Goal: Information Seeking & Learning: Learn about a topic

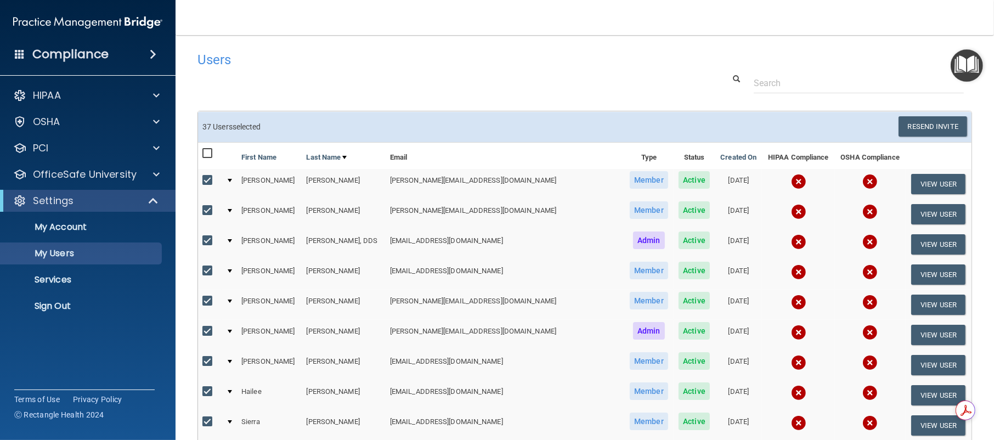
click at [207, 150] on input "checkbox" at bounding box center [208, 153] width 13 height 9
checkbox input "true"
click at [207, 150] on input "checkbox" at bounding box center [208, 153] width 13 height 9
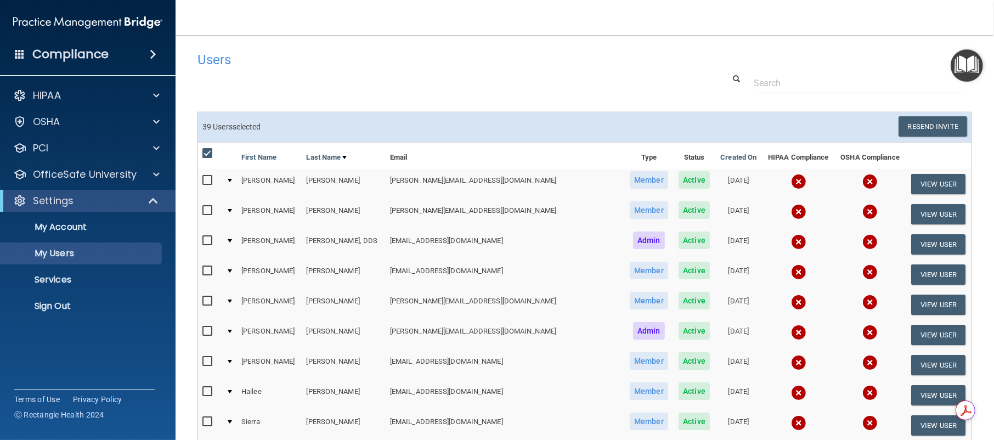
checkbox input "false"
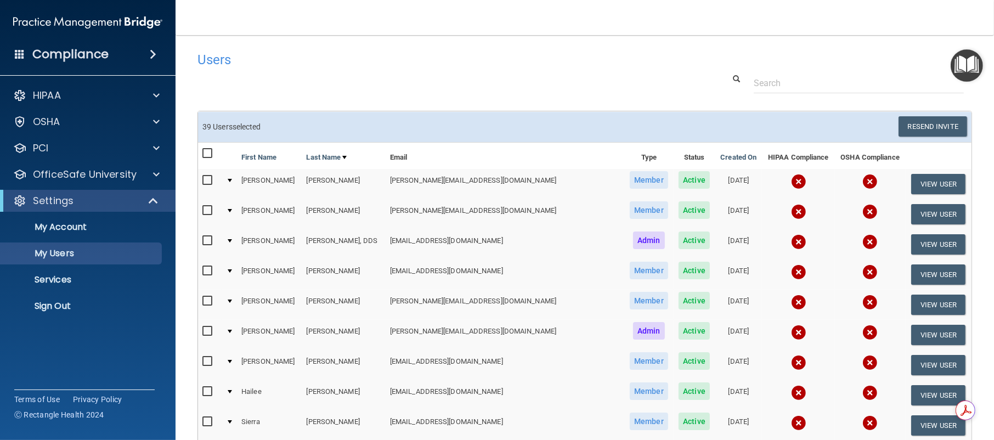
checkbox input "false"
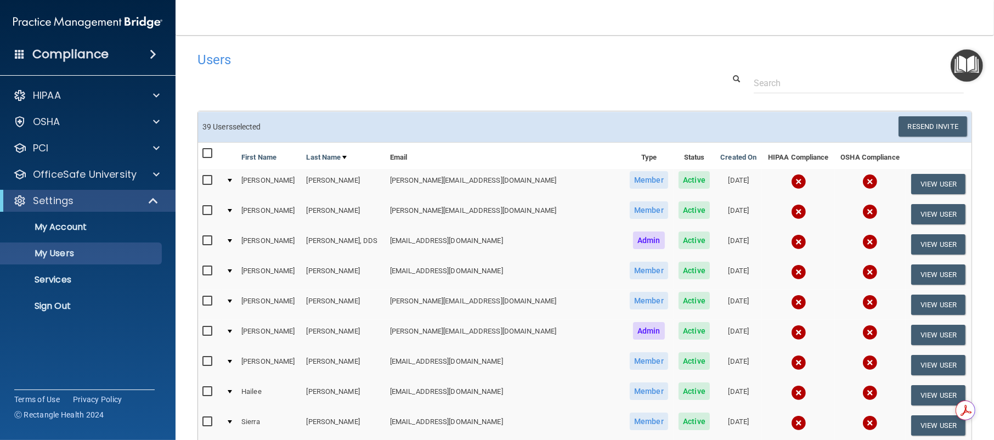
checkbox input "false"
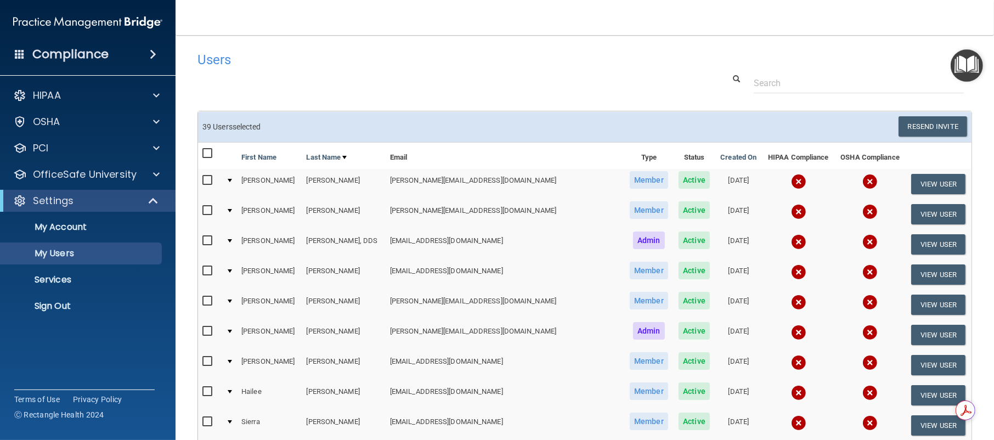
checkbox input "false"
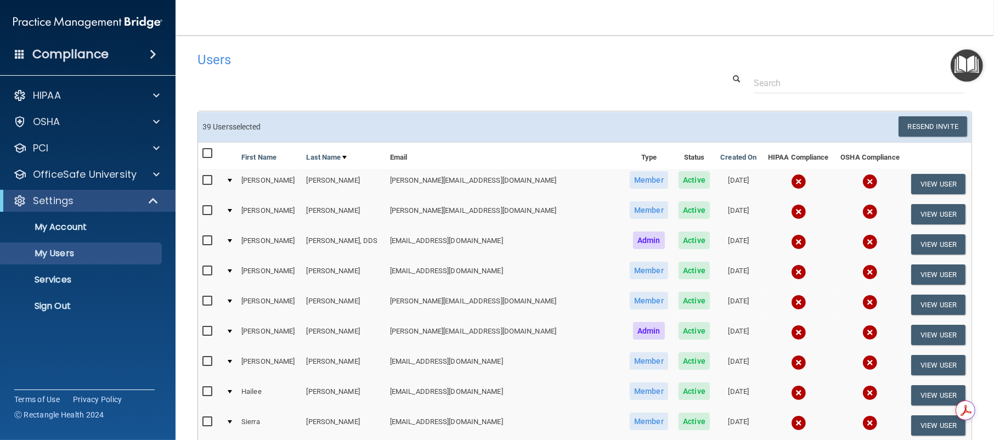
checkbox input "false"
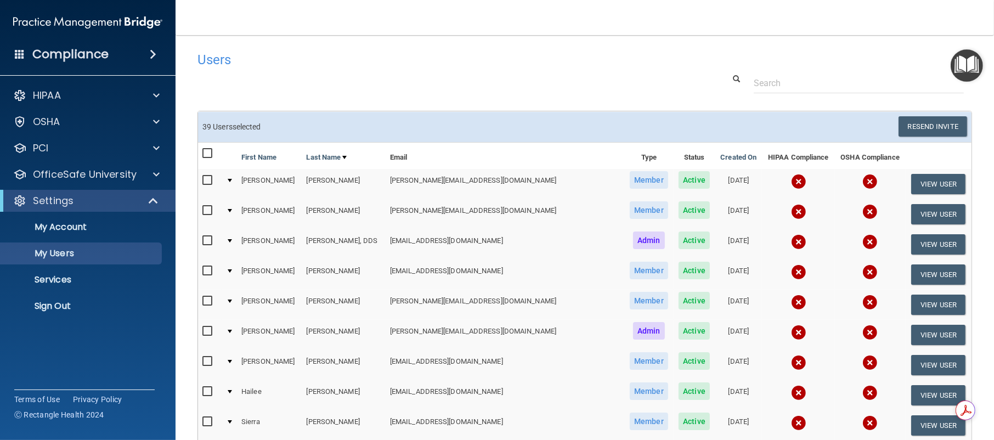
checkbox input "false"
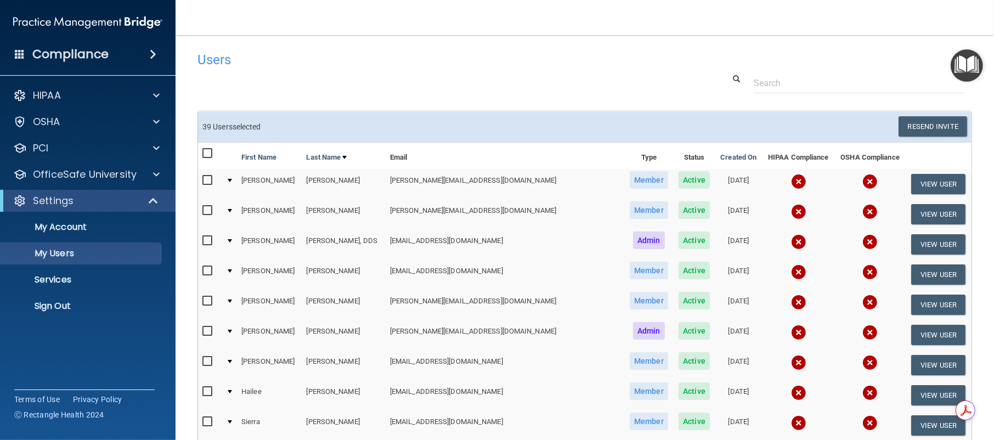
checkbox input "false"
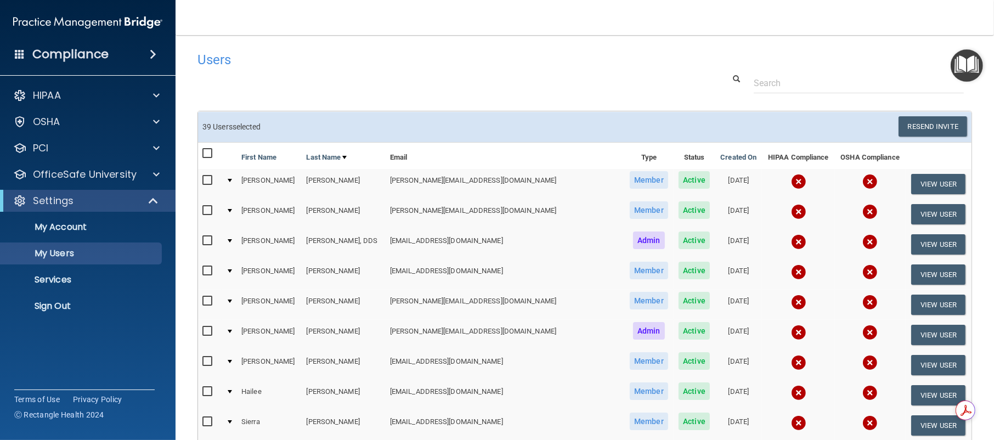
checkbox input "false"
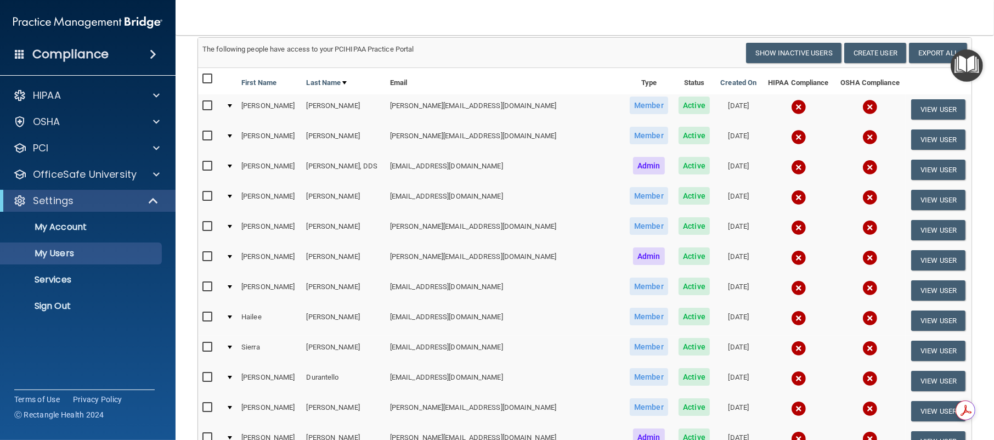
scroll to position [183, 0]
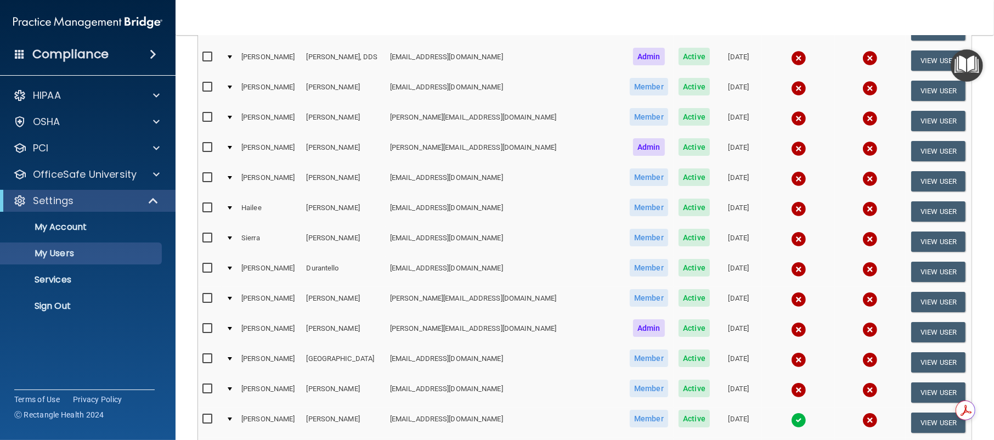
click at [863, 329] on img at bounding box center [870, 329] width 15 height 15
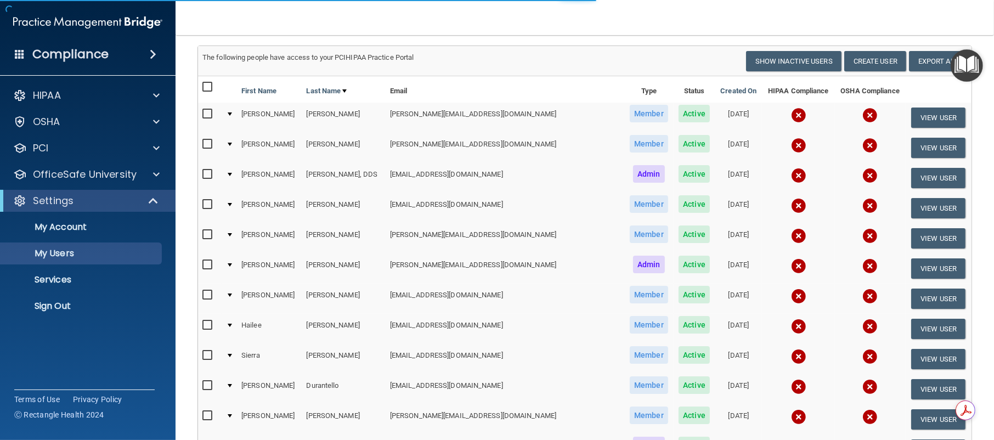
scroll to position [0, 0]
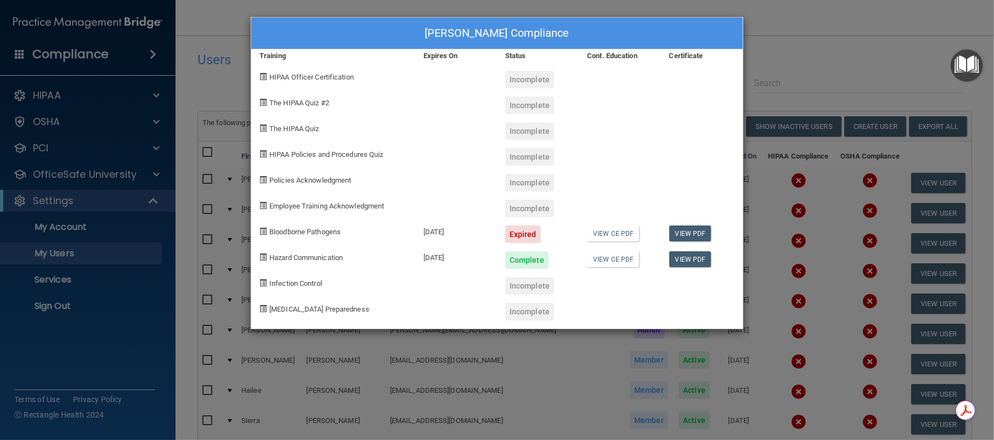
click at [533, 88] on div "Incomplete" at bounding box center [538, 101] width 82 height 26
click at [533, 77] on div "Incomplete" at bounding box center [529, 80] width 49 height 18
click at [313, 75] on span "HIPAA Officer Certification" at bounding box center [311, 77] width 84 height 8
click at [859, 22] on div "[PERSON_NAME] Compliance Training Expires On Status Cont. Education Certificate…" at bounding box center [497, 220] width 994 height 440
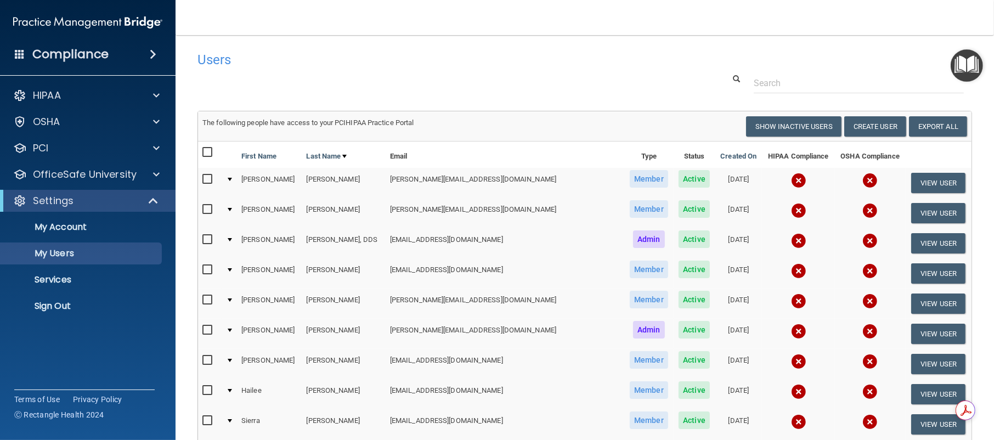
click at [978, 67] on img "Open Resource Center" at bounding box center [967, 65] width 32 height 32
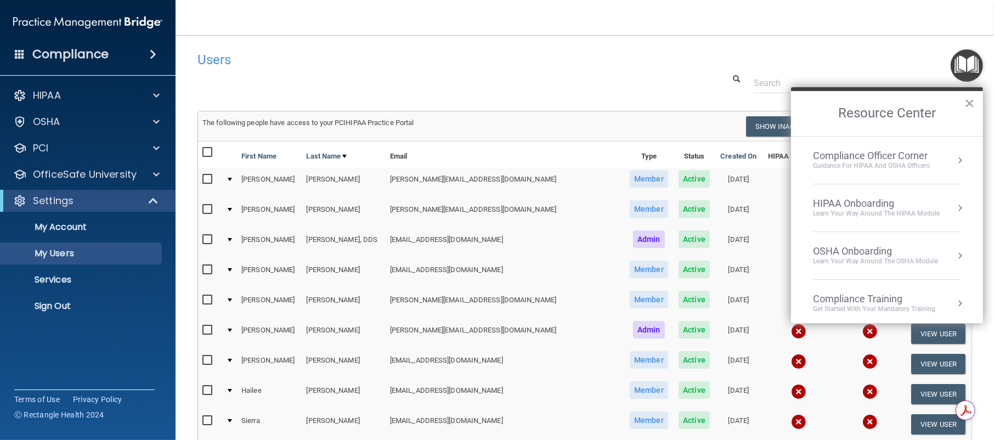
click at [884, 300] on div "Compliance Training" at bounding box center [874, 299] width 122 height 12
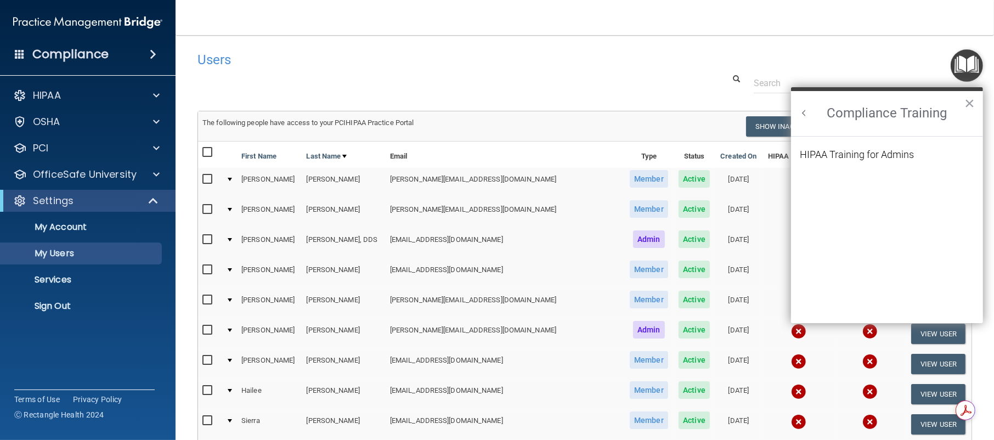
click at [801, 110] on button "Back to Resource Center Home" at bounding box center [804, 113] width 11 height 11
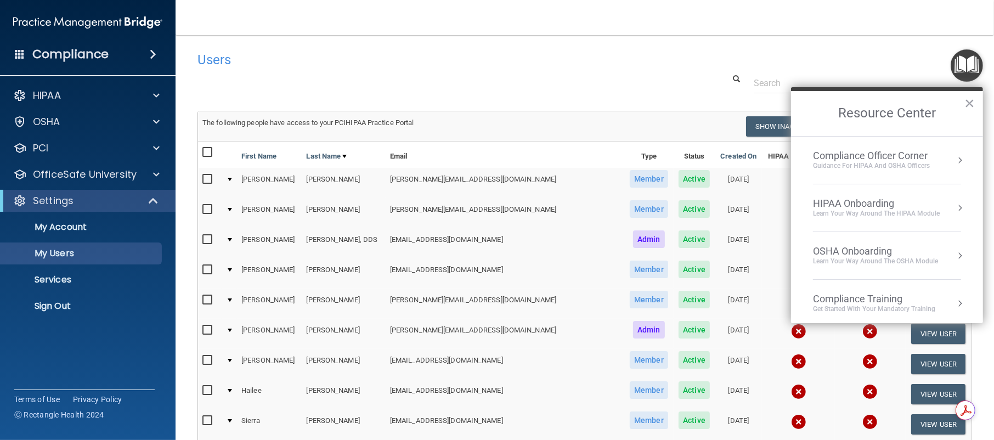
click at [863, 165] on div "Guidance for HIPAA and OSHA Officers" at bounding box center [871, 165] width 117 height 9
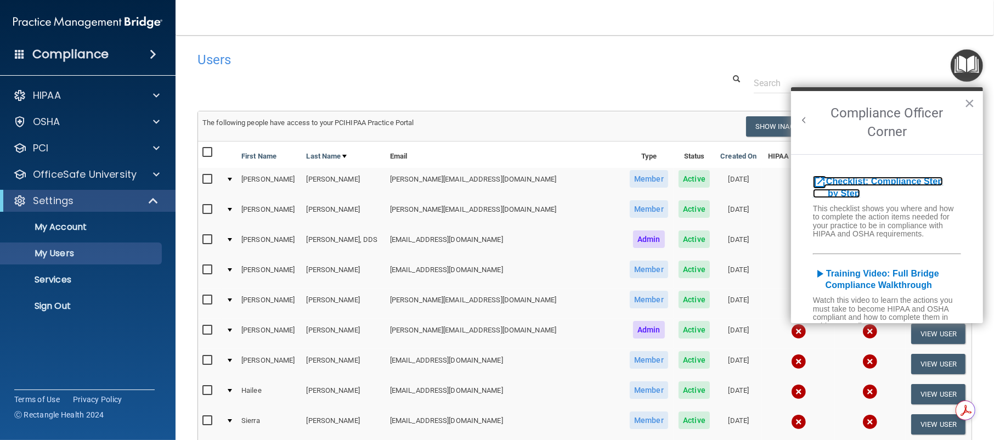
click at [869, 180] on b "Checklist: Compliance Step by Step" at bounding box center [878, 187] width 130 height 21
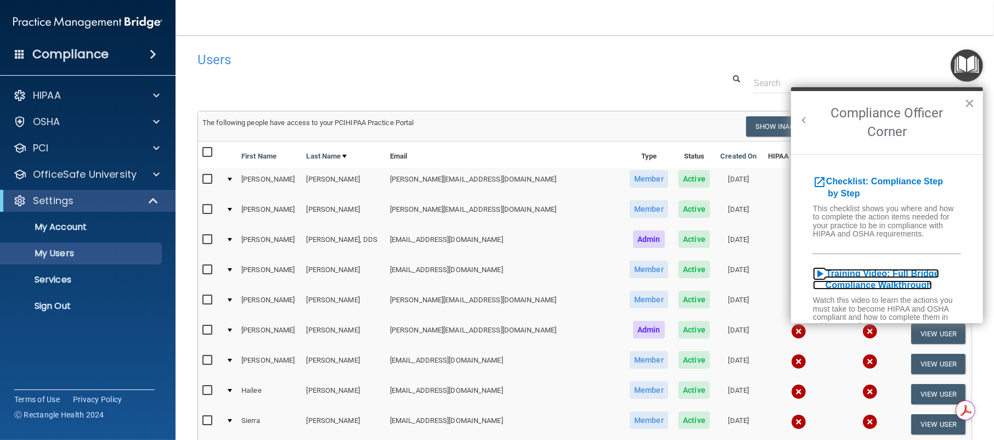
click at [850, 290] on b "Training Video: Full Bridge Compliance Walkthrough" at bounding box center [876, 279] width 126 height 21
click at [969, 104] on button "×" at bounding box center [970, 103] width 10 height 18
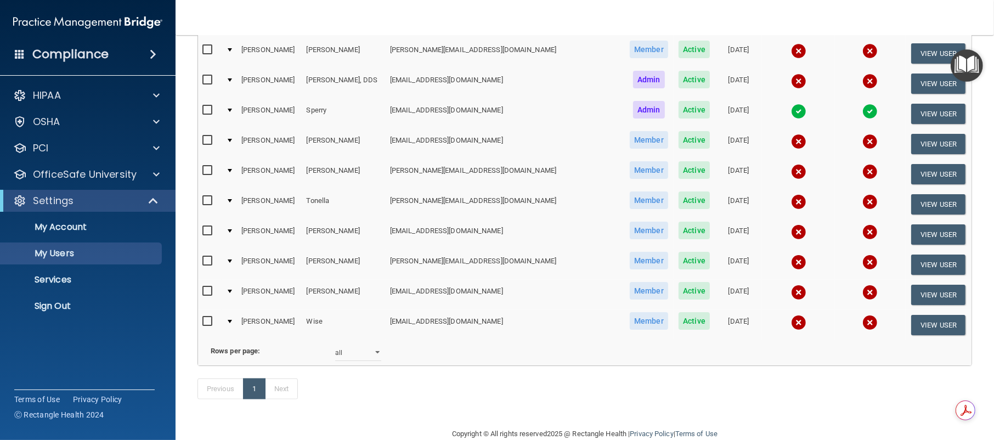
scroll to position [1006, 0]
